Goal: Task Accomplishment & Management: Use online tool/utility

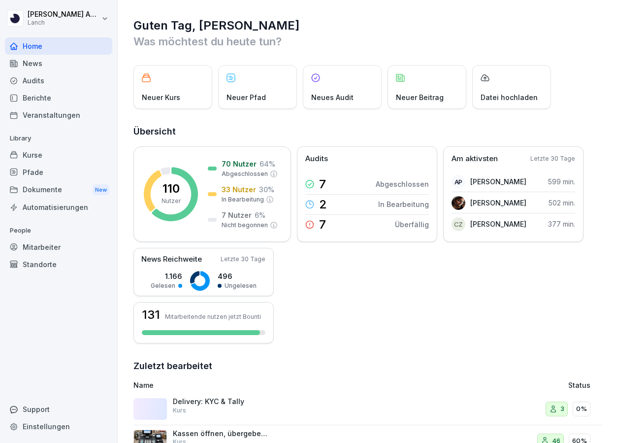
click at [41, 160] on div "Kurse" at bounding box center [58, 154] width 107 height 17
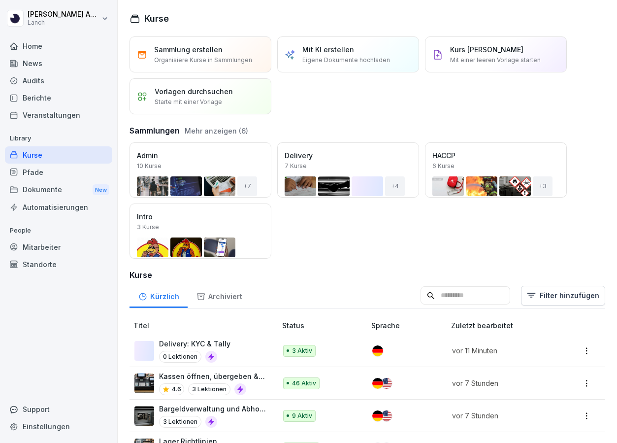
click at [247, 381] on div "Kassen öffnen, übergeben & schließen 4.6 3 Lektionen" at bounding box center [212, 383] width 107 height 24
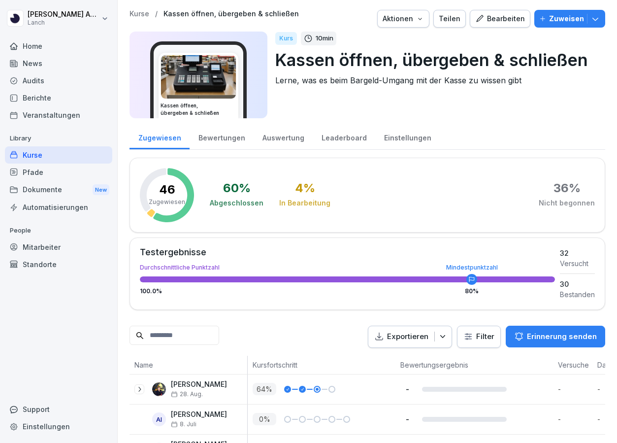
click at [505, 18] on div "Bearbeiten" at bounding box center [500, 18] width 50 height 11
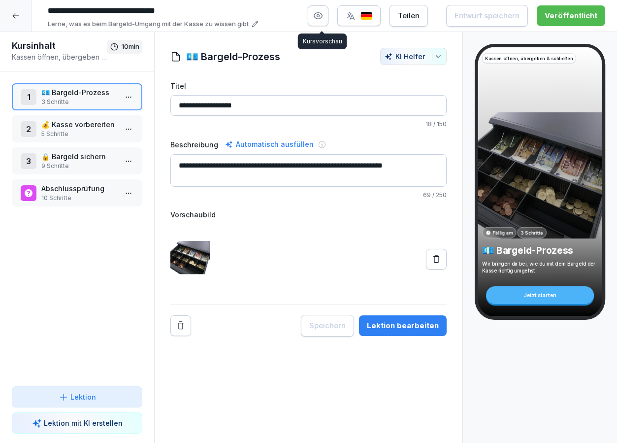
click at [323, 17] on icon "button" at bounding box center [318, 16] width 8 height 6
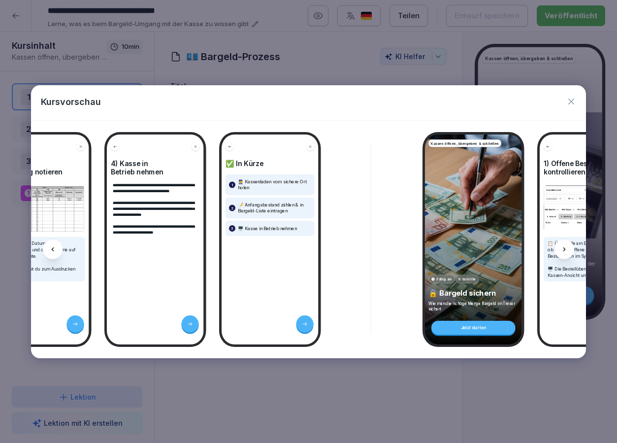
scroll to position [0, 953]
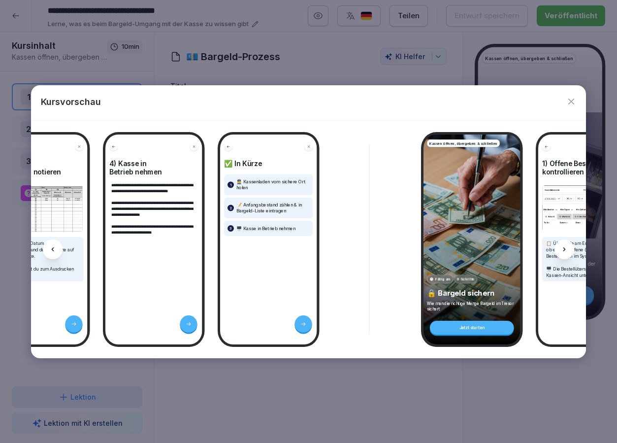
click at [576, 104] on icon "button" at bounding box center [572, 102] width 10 height 10
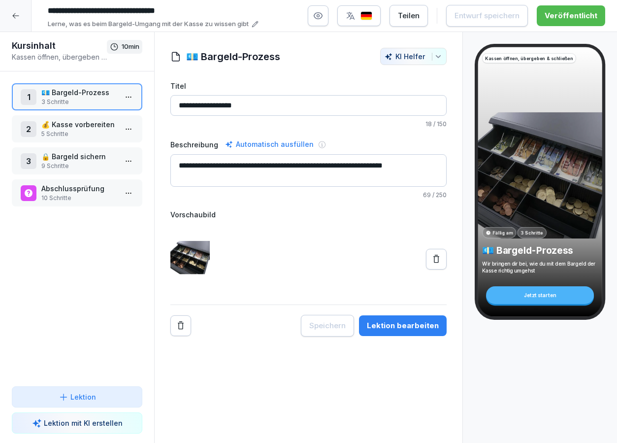
click at [456, 130] on div "**********" at bounding box center [309, 192] width 308 height 289
click at [13, 18] on icon at bounding box center [16, 16] width 8 height 8
